Goal: Information Seeking & Learning: Learn about a topic

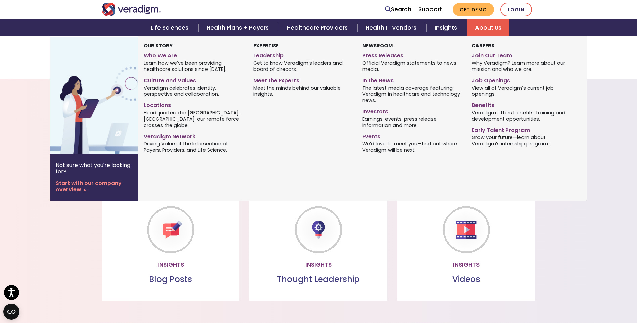
click at [493, 80] on link "Job Openings" at bounding box center [520, 79] width 99 height 10
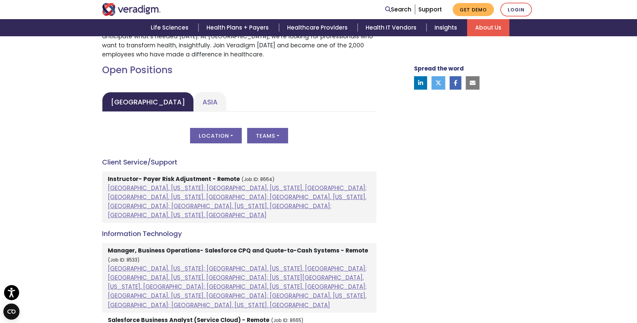
scroll to position [302, 0]
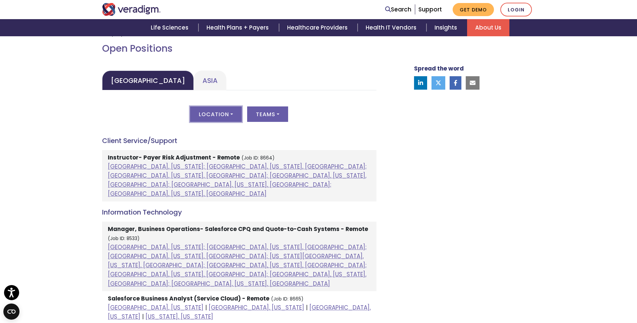
click at [233, 113] on button "Location" at bounding box center [216, 113] width 52 height 15
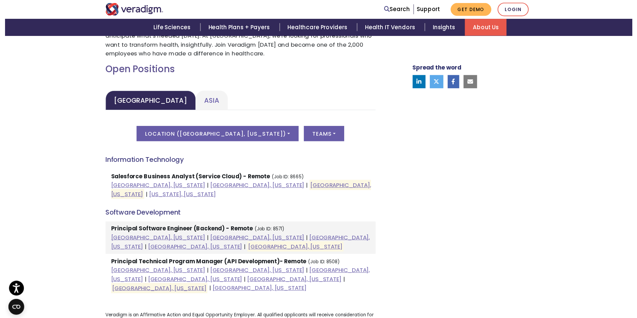
scroll to position [268, 0]
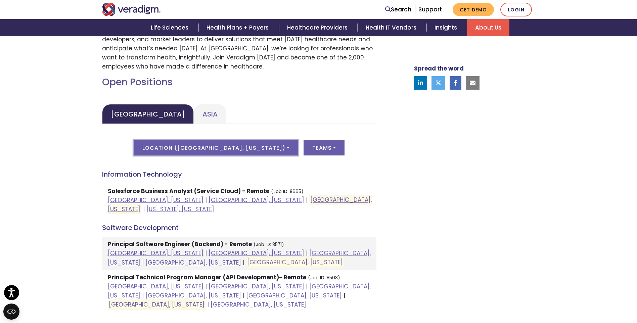
click at [272, 144] on button "Location ( Raleigh, North Carolina )" at bounding box center [216, 147] width 164 height 15
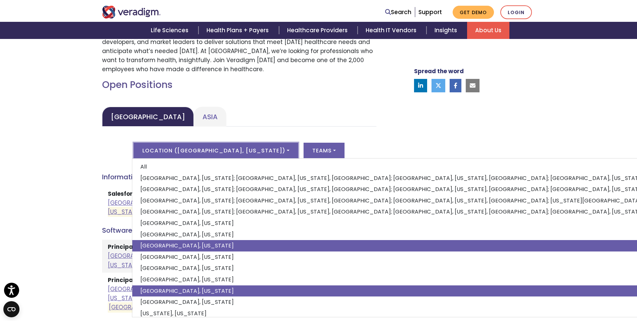
scroll to position [7, 0]
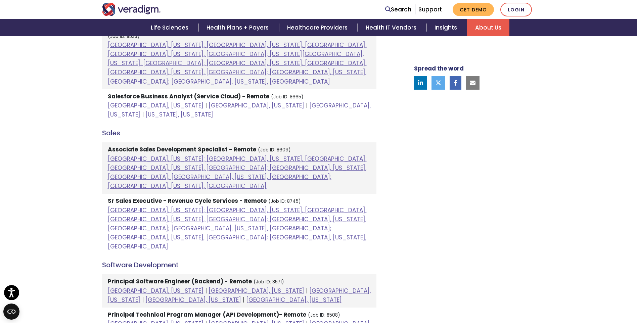
scroll to position [503, 0]
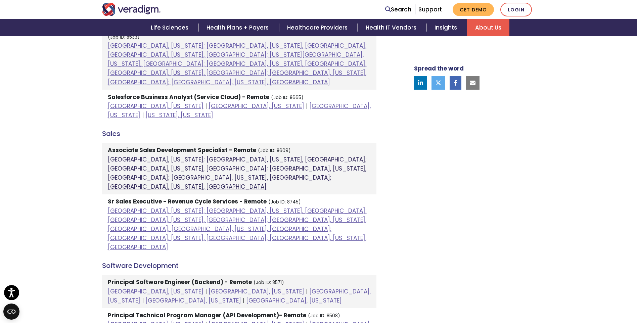
click at [172, 155] on link "Atlanta, Georgia; Orlando, Florida, United States; Phoenix, Arizona, United Sta…" at bounding box center [237, 173] width 259 height 36
